Goal: Information Seeking & Learning: Compare options

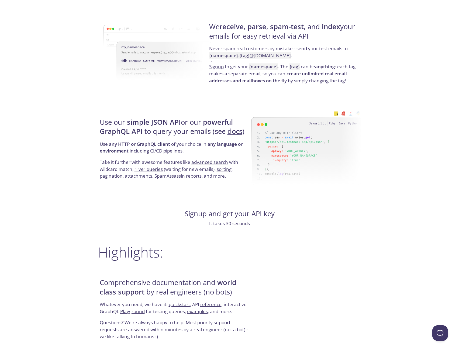
scroll to position [431, 0]
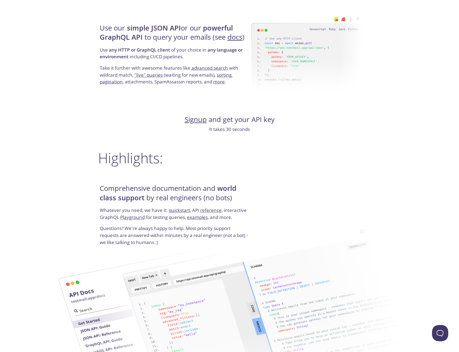
drag, startPoint x: 147, startPoint y: 79, endPoint x: 149, endPoint y: 85, distance: 6.5
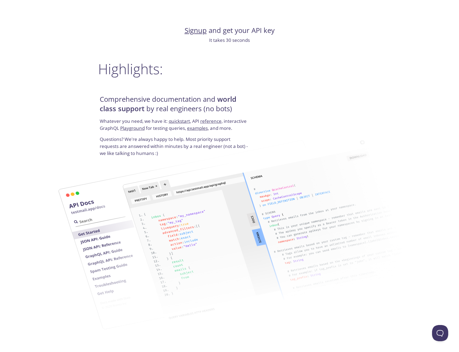
scroll to position [618, 0]
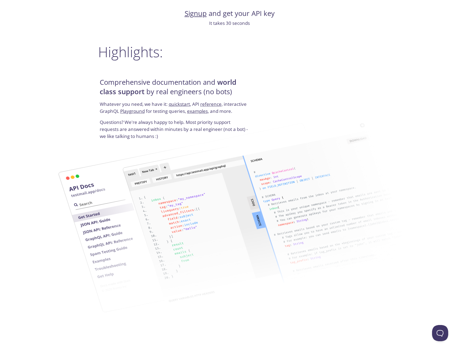
drag, startPoint x: 63, startPoint y: 94, endPoint x: 73, endPoint y: 28, distance: 67.6
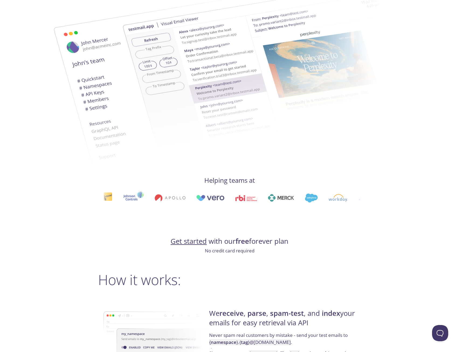
scroll to position [0, 0]
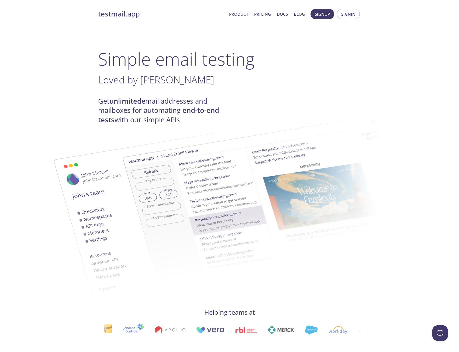
click at [268, 16] on link "Pricing" at bounding box center [262, 14] width 17 height 7
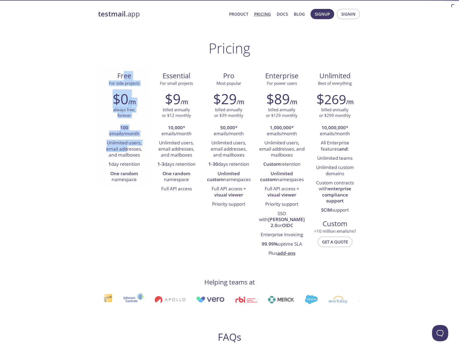
drag, startPoint x: 123, startPoint y: 86, endPoint x: 127, endPoint y: 160, distance: 74.2
click at [128, 153] on div "Free For side projects $0 /m always free, forever 100 emails/month Unlimited us…" at bounding box center [124, 127] width 52 height 121
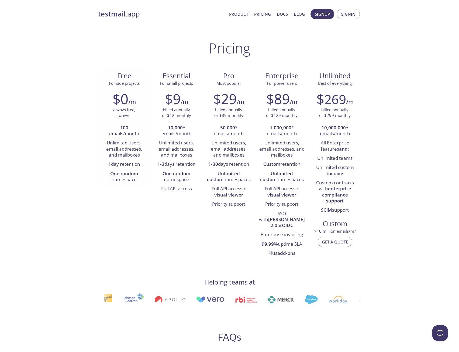
click at [126, 163] on li "1 day retention" at bounding box center [124, 164] width 44 height 9
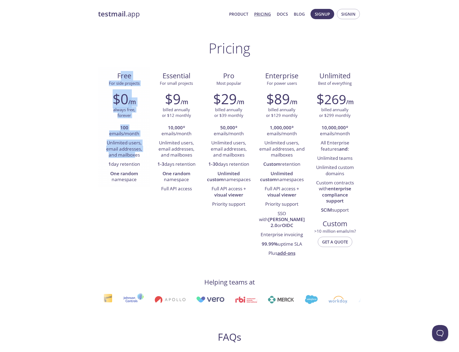
drag, startPoint x: 122, startPoint y: 77, endPoint x: 135, endPoint y: 157, distance: 81.3
click at [135, 157] on div "Free For side projects $0 /m always free, forever 100 emails/month Unlimited us…" at bounding box center [124, 127] width 52 height 121
click at [135, 157] on li "Unlimited users, email addresses, and mailboxes" at bounding box center [124, 148] width 44 height 21
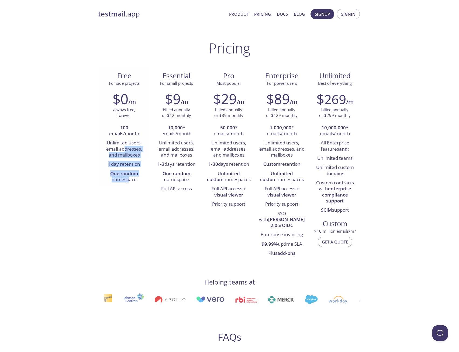
drag, startPoint x: 127, startPoint y: 161, endPoint x: 129, endPoint y: 182, distance: 21.2
click at [130, 180] on ul "100 emails/month Unlimited users, email addresses, and mailboxes 1 day retentio…" at bounding box center [124, 153] width 44 height 61
click at [129, 182] on li "One random namespace" at bounding box center [124, 176] width 44 height 15
drag, startPoint x: 126, startPoint y: 130, endPoint x: 138, endPoint y: 174, distance: 44.5
click at [138, 169] on div "$0 /m always free, forever 100 emails/month Unlimited users, email addresses, a…" at bounding box center [124, 137] width 52 height 101
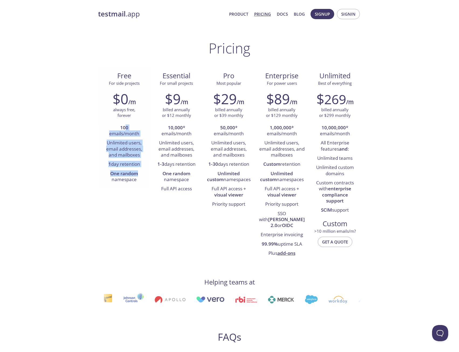
click at [137, 174] on strong "One random" at bounding box center [124, 173] width 28 height 6
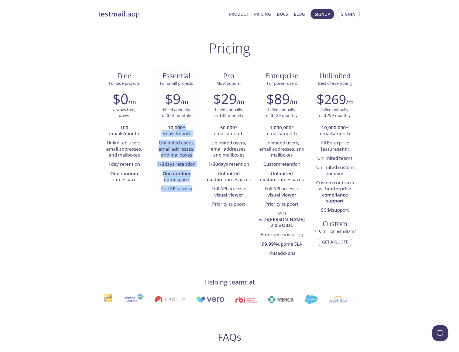
drag, startPoint x: 188, startPoint y: 168, endPoint x: 194, endPoint y: 187, distance: 20.3
click at [195, 185] on ul "10,000 * emails/month Unlimited users, email addresses, and mailboxes 1-3 days …" at bounding box center [176, 158] width 44 height 70
click at [194, 187] on li "Full API access" at bounding box center [176, 188] width 44 height 9
drag, startPoint x: 175, startPoint y: 128, endPoint x: 192, endPoint y: 187, distance: 62.0
click at [193, 185] on ul "10,000 * emails/month Unlimited users, email addresses, and mailboxes 1-3 days …" at bounding box center [176, 158] width 44 height 70
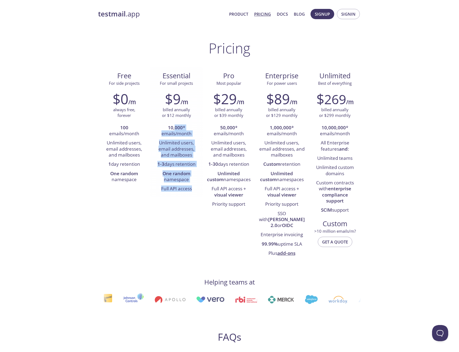
click at [192, 187] on li "Full API access" at bounding box center [176, 188] width 44 height 9
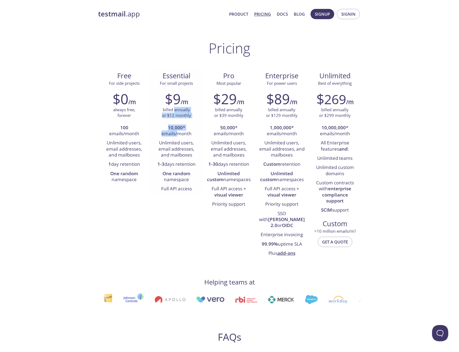
drag, startPoint x: 176, startPoint y: 121, endPoint x: 178, endPoint y: 136, distance: 14.7
click at [178, 135] on div "$9 /m billed annually or $12 monthly 10,000 * emails/month Unlimited users, ema…" at bounding box center [176, 142] width 52 height 110
click at [178, 136] on li "10,000 * emails/month" at bounding box center [176, 130] width 44 height 15
drag, startPoint x: 169, startPoint y: 141, endPoint x: 186, endPoint y: 156, distance: 22.5
click at [186, 156] on ul "10,000 * emails/month Unlimited users, email addresses, and mailboxes 1-3 days …" at bounding box center [176, 158] width 44 height 70
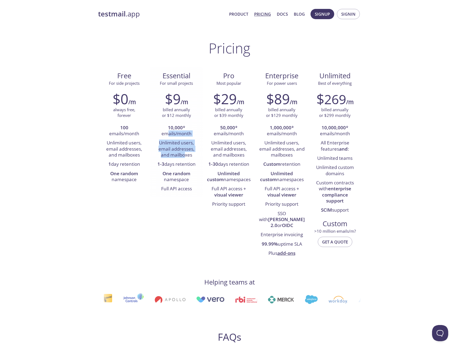
click at [186, 156] on li "Unlimited users, email addresses, and mailboxes" at bounding box center [176, 148] width 44 height 21
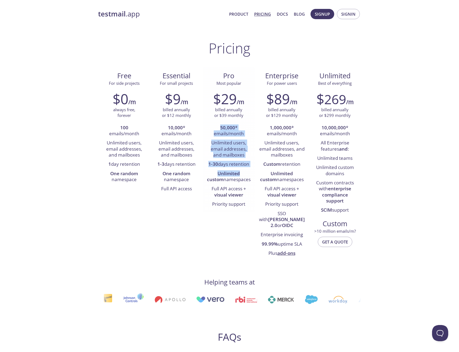
drag, startPoint x: 220, startPoint y: 128, endPoint x: 232, endPoint y: 175, distance: 48.0
click at [232, 174] on ul "50,000 * emails/month Unlimited users, email addresses, and mailboxes 1-30 days…" at bounding box center [229, 166] width 44 height 86
click at [233, 179] on li "Unlimited custom namespaces" at bounding box center [229, 176] width 44 height 15
drag, startPoint x: 221, startPoint y: 121, endPoint x: 240, endPoint y: 199, distance: 80.4
click at [239, 198] on div "$29 /m billed annually or $39 monthly 50,000 * emails/month Unlimited users, em…" at bounding box center [229, 149] width 52 height 125
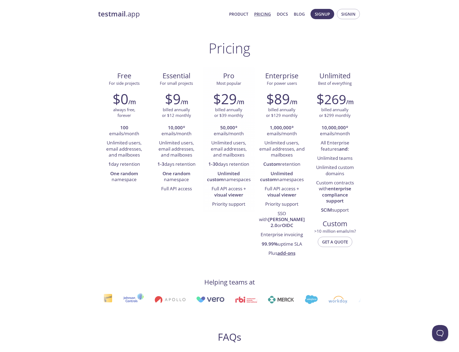
click at [240, 201] on li "Priority support" at bounding box center [229, 204] width 44 height 9
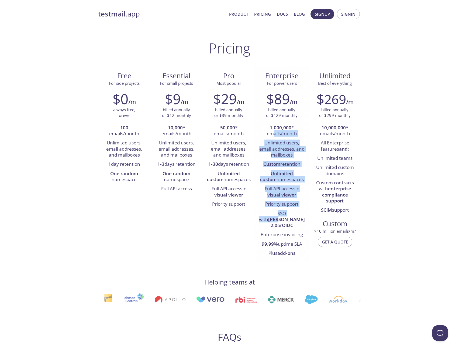
drag, startPoint x: 276, startPoint y: 134, endPoint x: 294, endPoint y: 219, distance: 87.4
click at [294, 215] on ul "1,000,000 * emails/month Unlimited users, email addresses, and mailboxes Custom…" at bounding box center [282, 190] width 46 height 135
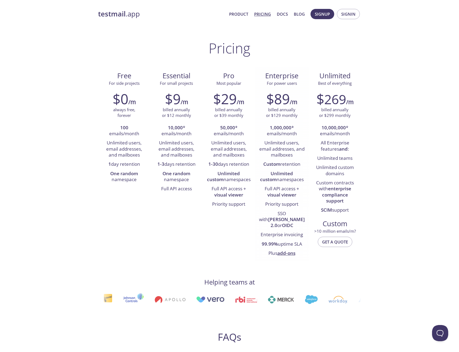
click at [294, 219] on li "SSO with [PERSON_NAME] 2.0 or OIDC" at bounding box center [282, 219] width 46 height 21
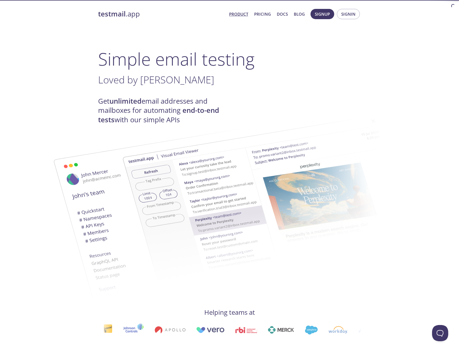
drag, startPoint x: 287, startPoint y: 136, endPoint x: 293, endPoint y: 129, distance: 8.6
